Goal: Task Accomplishment & Management: Manage account settings

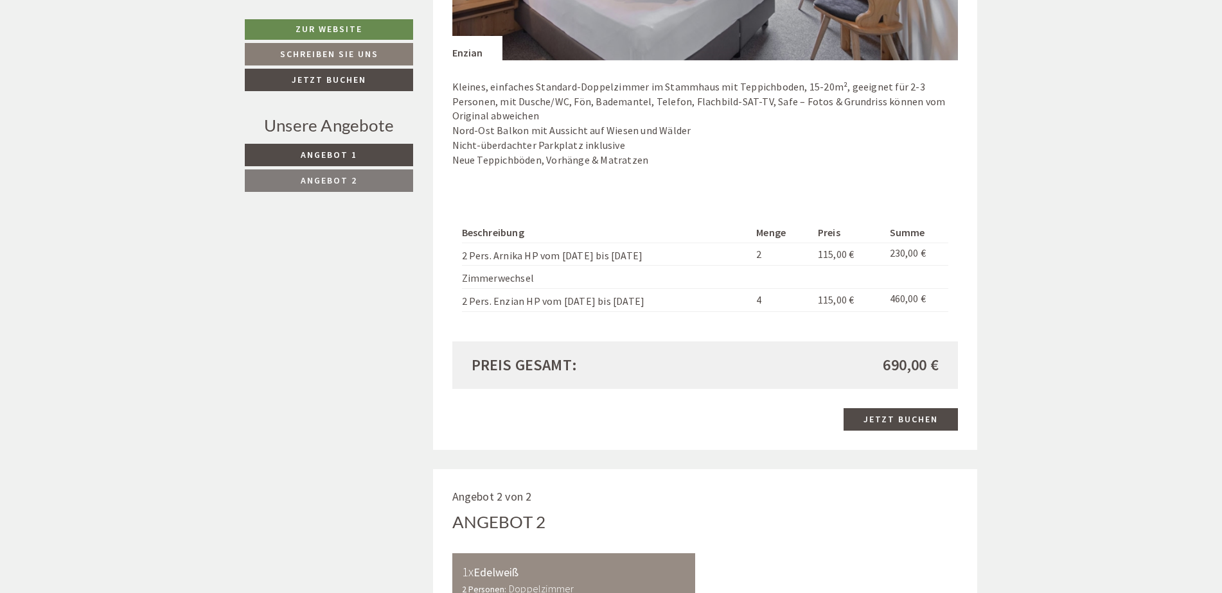
scroll to position [1477, 0]
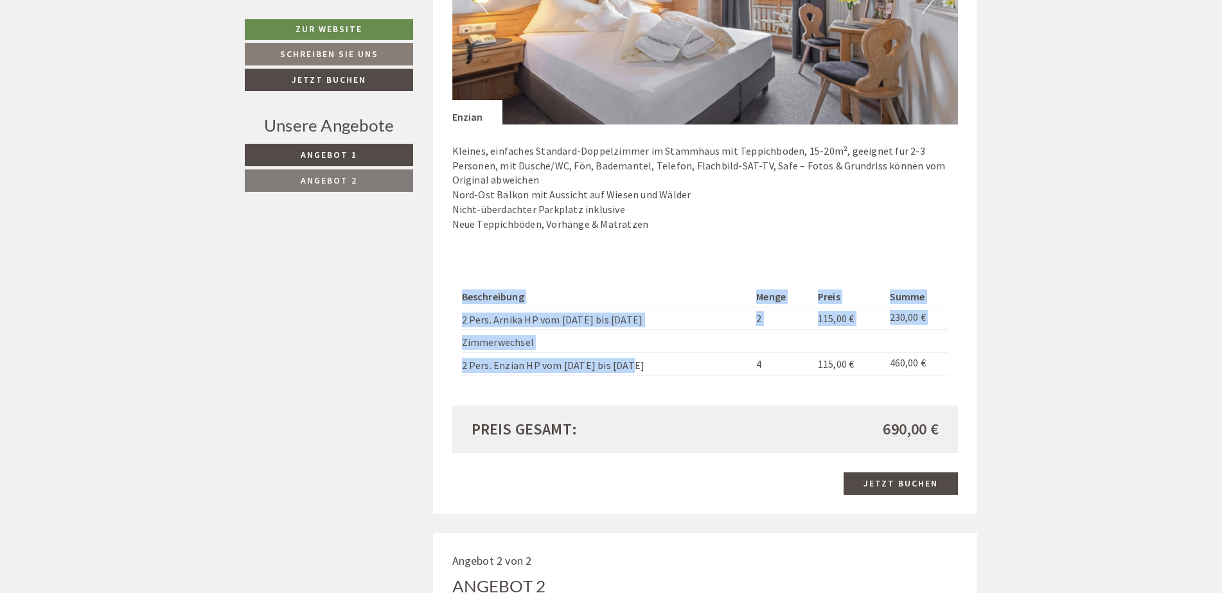
drag, startPoint x: 455, startPoint y: 364, endPoint x: 625, endPoint y: 368, distance: 169.6
click at [625, 368] on div "Beschreibung Menge Preis Summe 2 Pers. Arnika HP vom [DATE] bis [DATE] 2 115,00…" at bounding box center [705, 332] width 506 height 148
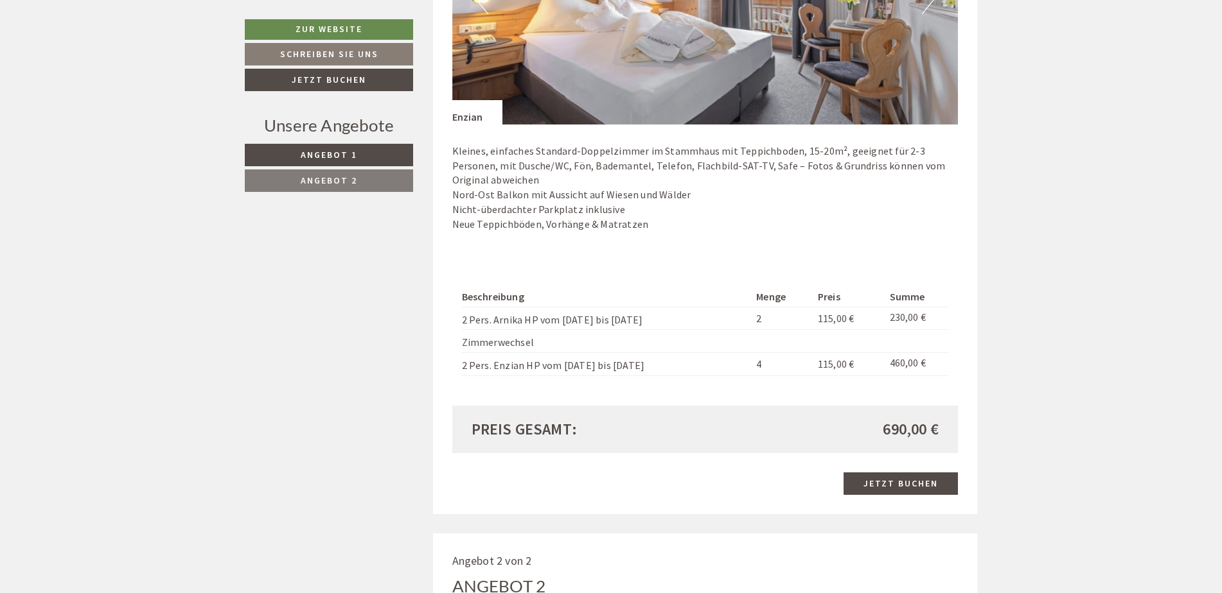
drag, startPoint x: 625, startPoint y: 368, endPoint x: 632, endPoint y: 367, distance: 7.2
click at [632, 367] on td "2 Pers. Enzian HP vom [DATE] bis [DATE]" at bounding box center [607, 364] width 290 height 23
drag, startPoint x: 596, startPoint y: 364, endPoint x: 462, endPoint y: 358, distance: 134.4
click at [462, 358] on td "2 Pers. Enzian HP vom [DATE] bis [DATE]" at bounding box center [607, 364] width 290 height 23
copy td "2 Pers. Enzian HP vom [DATE] bis [DATE]"
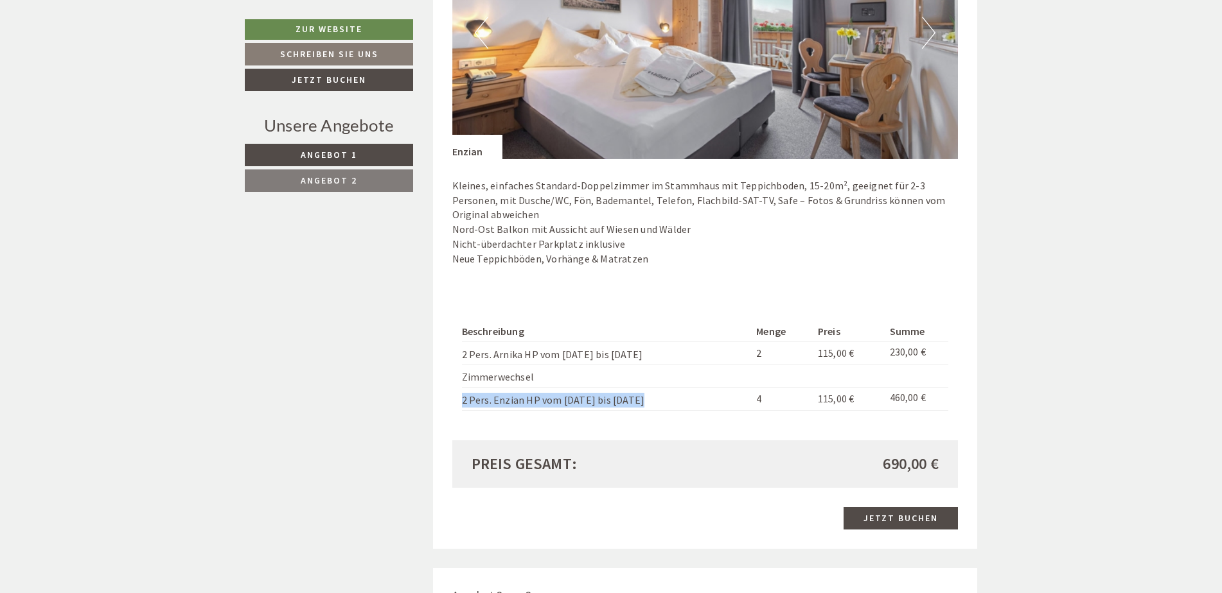
scroll to position [1413, 0]
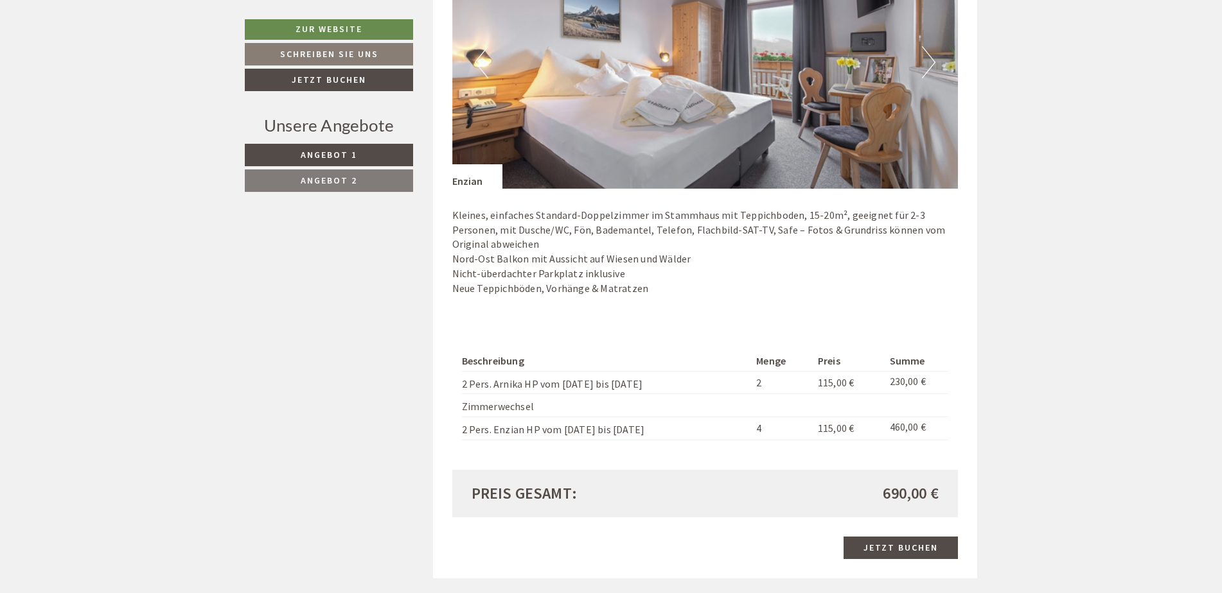
drag, startPoint x: 501, startPoint y: 412, endPoint x: 574, endPoint y: 428, distance: 75.0
click at [502, 414] on td "Zimmerwechsel" at bounding box center [607, 405] width 290 height 23
drag, startPoint x: 640, startPoint y: 434, endPoint x: 467, endPoint y: 434, distance: 172.8
click at [467, 434] on td "2 Pers. Enzian HP vom [DATE] bis [DATE]" at bounding box center [607, 428] width 290 height 23
copy td "Pers. Enzian HP vom [DATE] bis [DATE]"
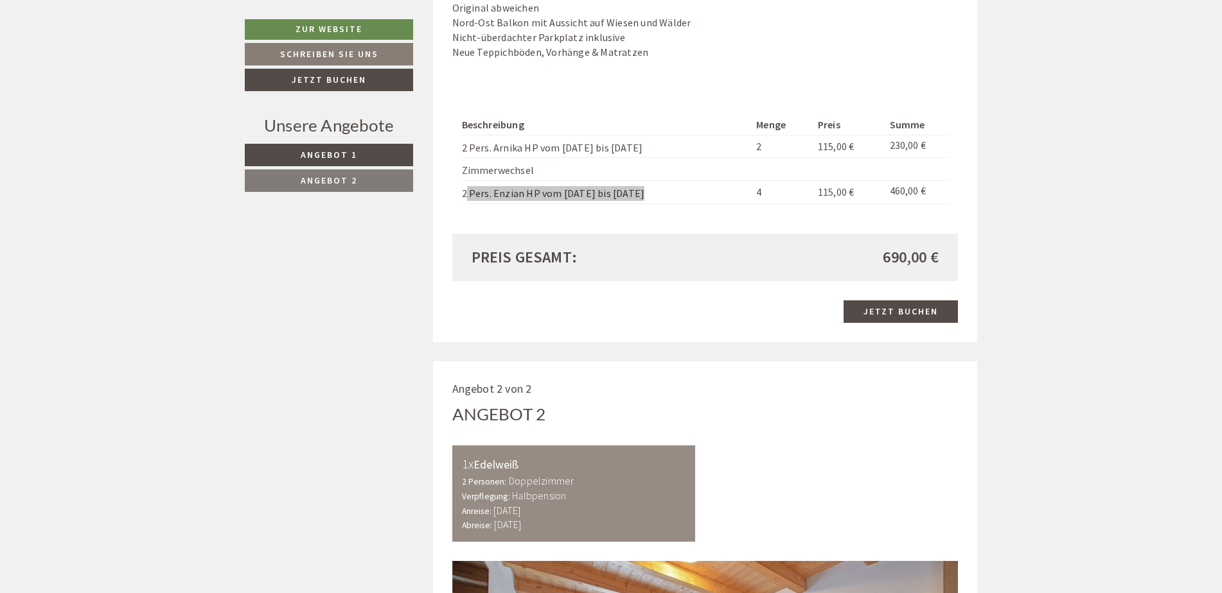
scroll to position [1606, 0]
